Goal: Task Accomplishment & Management: Manage account settings

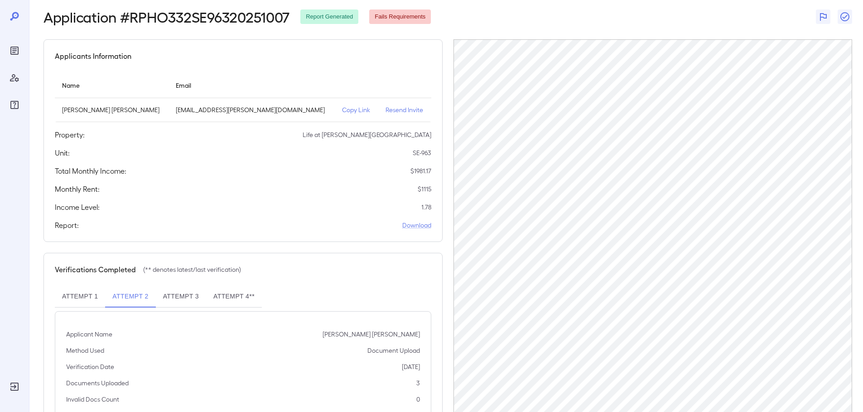
scroll to position [42, 0]
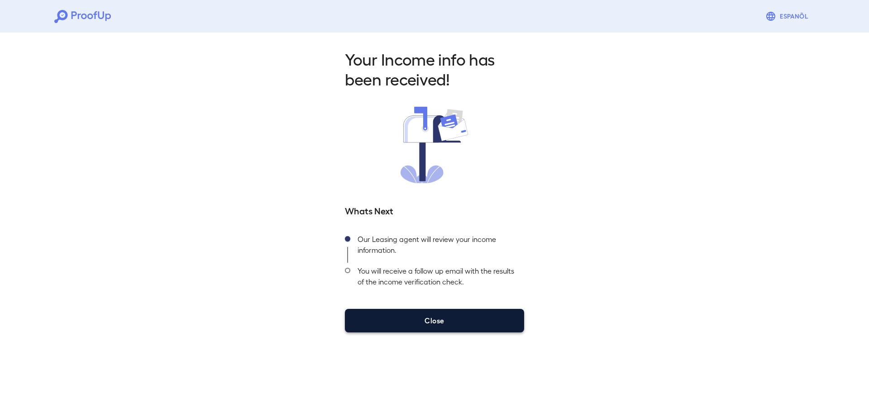
click at [421, 312] on button "Close" at bounding box center [434, 321] width 179 height 24
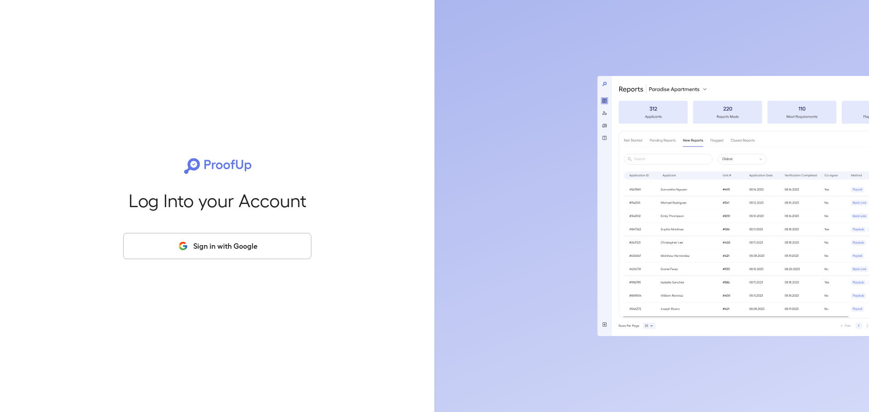
click at [246, 235] on button "Sign in with Google" at bounding box center [217, 246] width 188 height 26
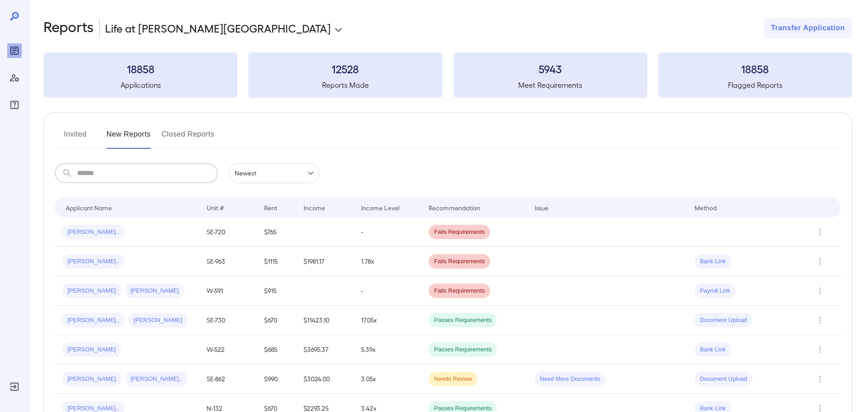
click at [148, 171] on input "text" at bounding box center [147, 173] width 141 height 20
click at [360, 263] on td "1.78x" at bounding box center [387, 261] width 67 height 29
